Goal: Task Accomplishment & Management: Use online tool/utility

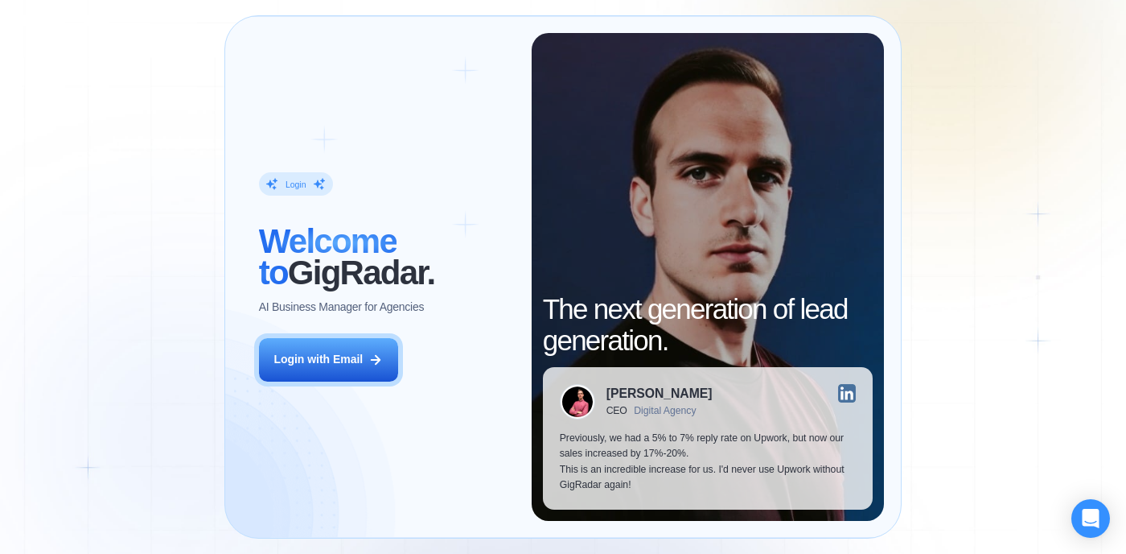
click at [363, 336] on div "Login ‍ Welcome to GigRadar. AI Business Manager for Agencies Login with Email" at bounding box center [387, 277] width 290 height 488
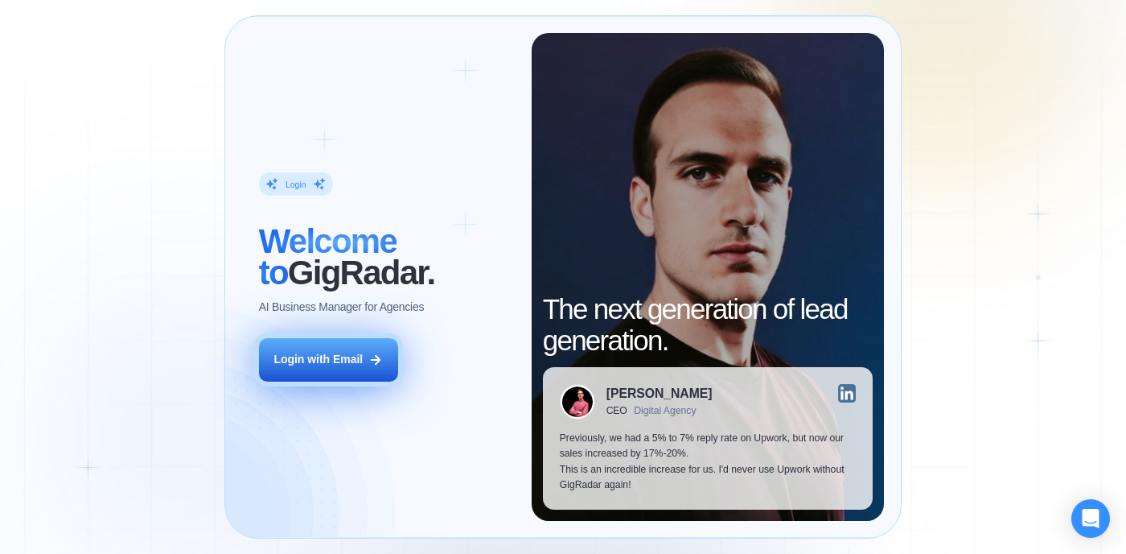
click at [356, 368] on button "Login with Email" at bounding box center [328, 359] width 139 height 43
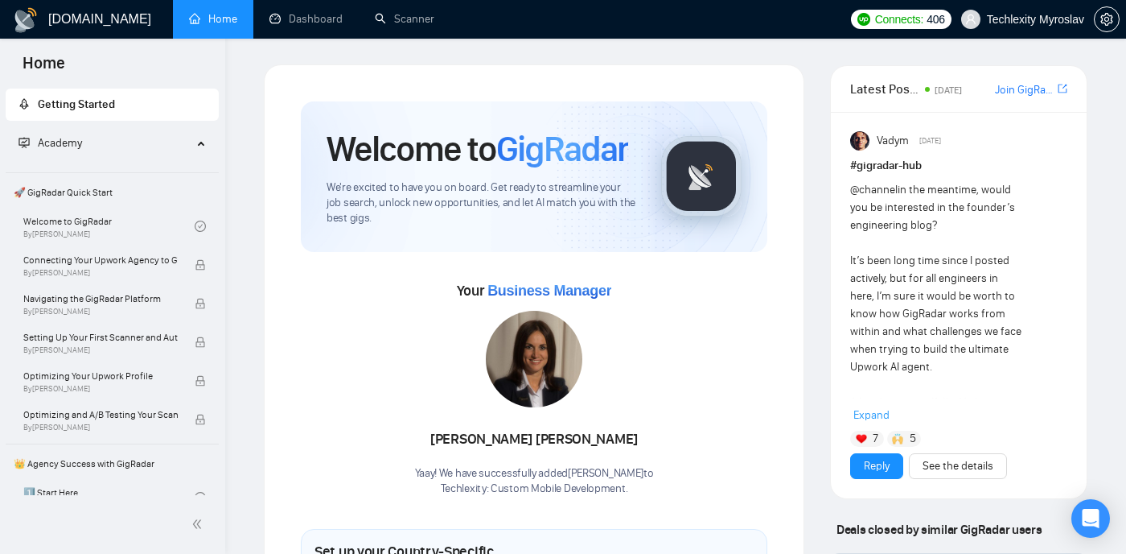
click at [863, 434] on img at bounding box center [861, 438] width 11 height 11
click at [867, 416] on span "Expand" at bounding box center [872, 415] width 36 height 14
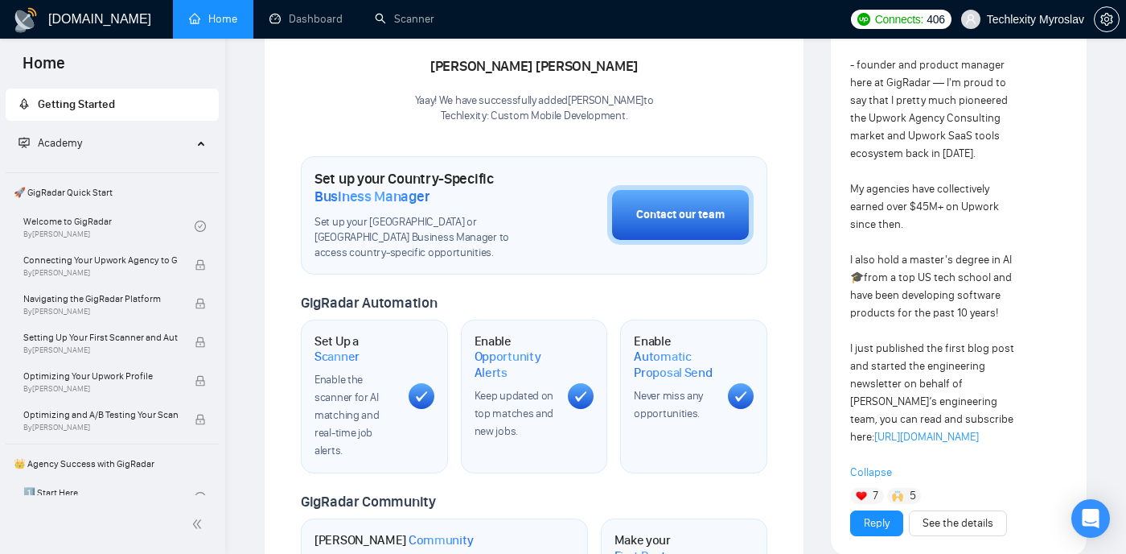
scroll to position [375, 0]
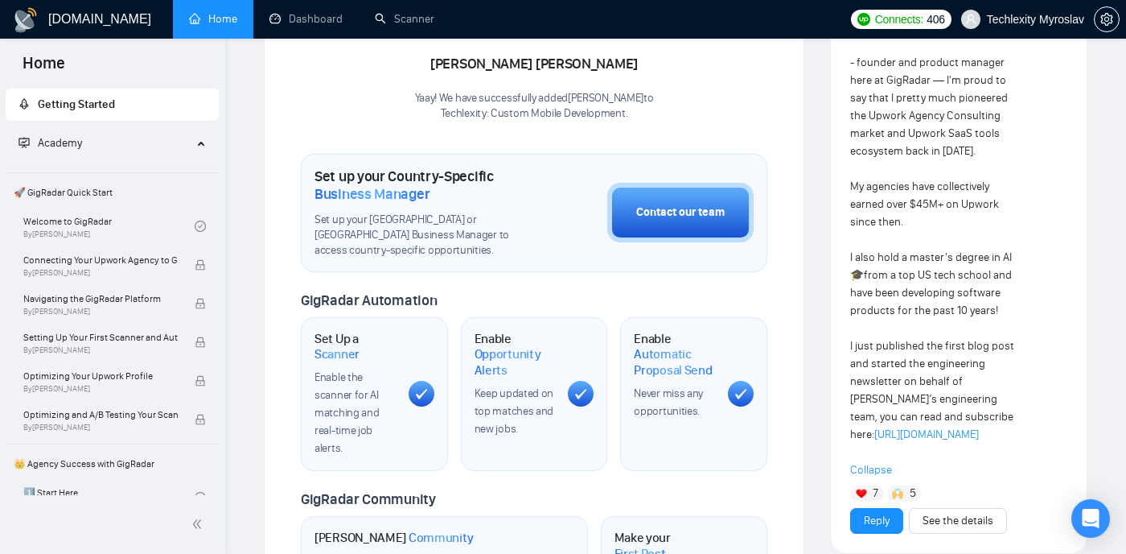
click at [943, 441] on link "[URL][DOMAIN_NAME]" at bounding box center [927, 434] width 105 height 14
